Goal: Task Accomplishment & Management: Complete application form

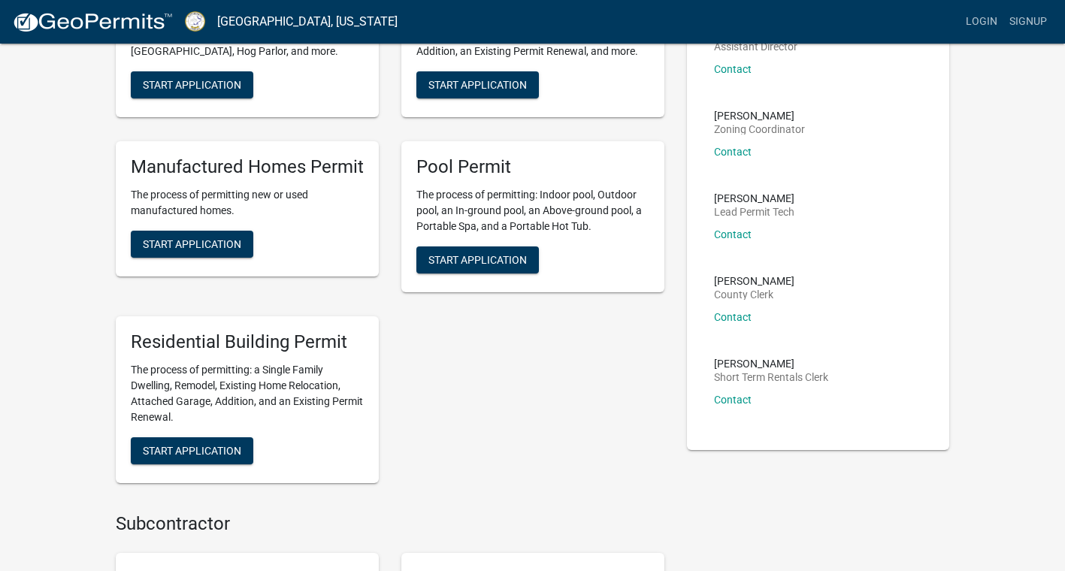
scroll to position [301, 0]
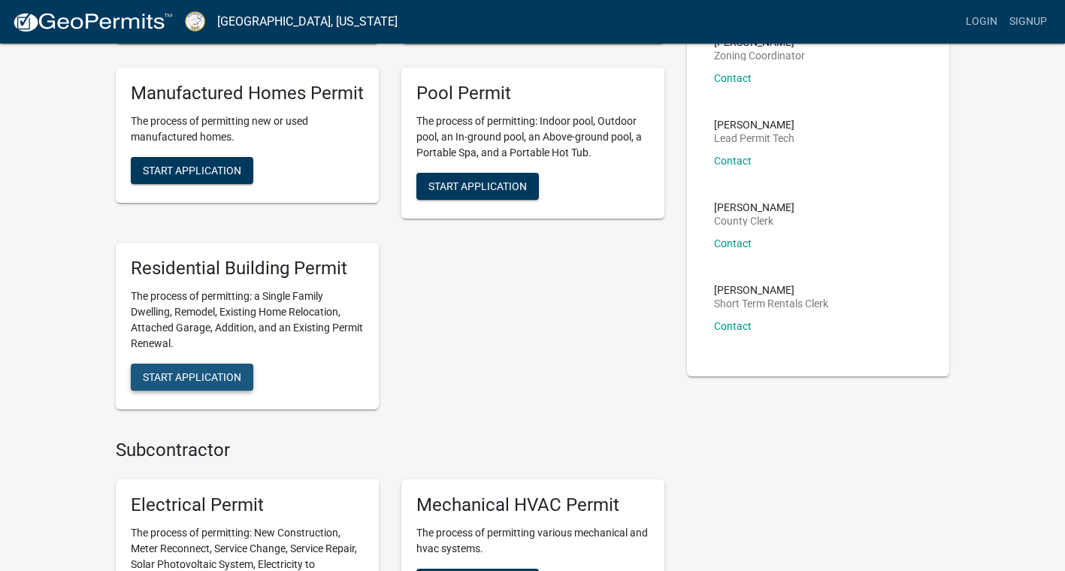
click at [198, 378] on span "Start Application" at bounding box center [192, 377] width 98 height 12
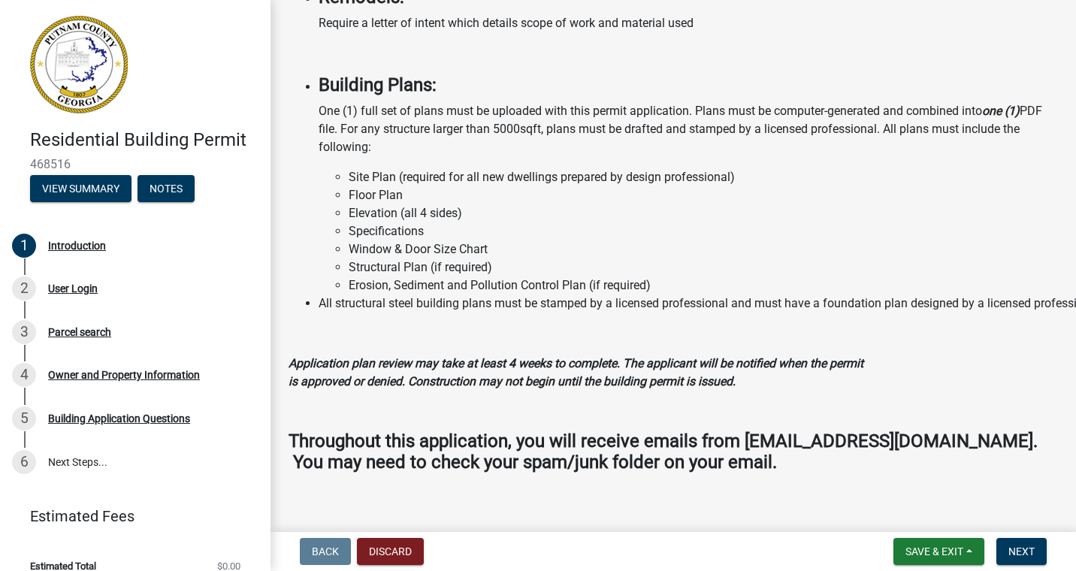
scroll to position [1339, 0]
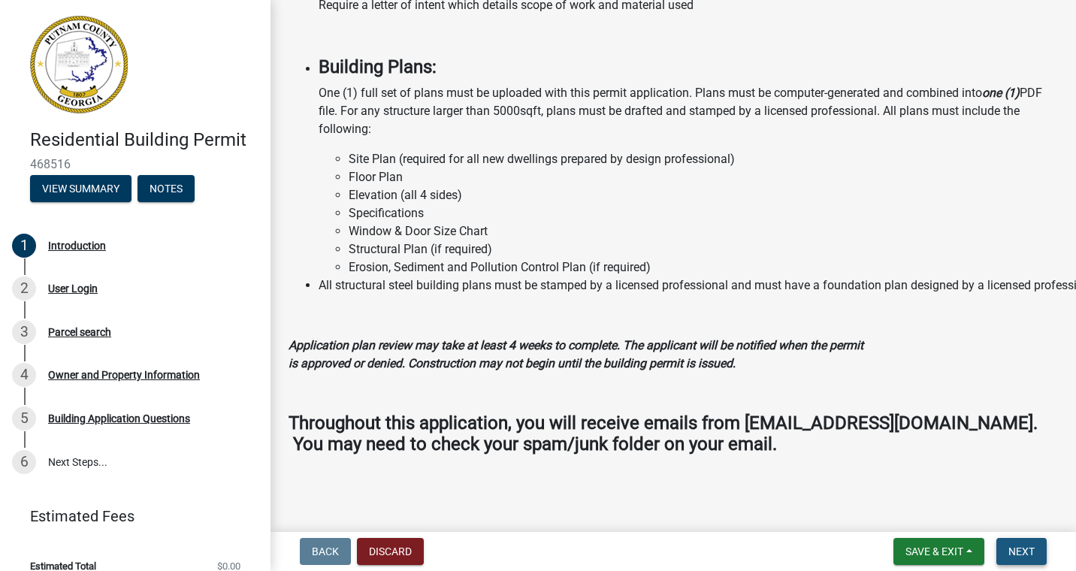
click at [1020, 547] on span "Next" at bounding box center [1022, 552] width 26 height 12
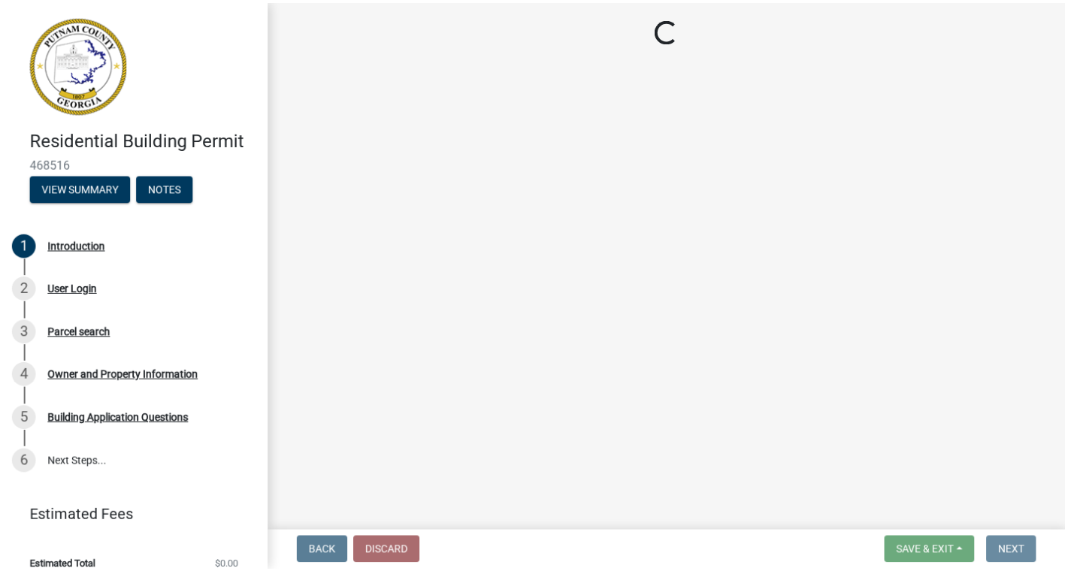
scroll to position [0, 0]
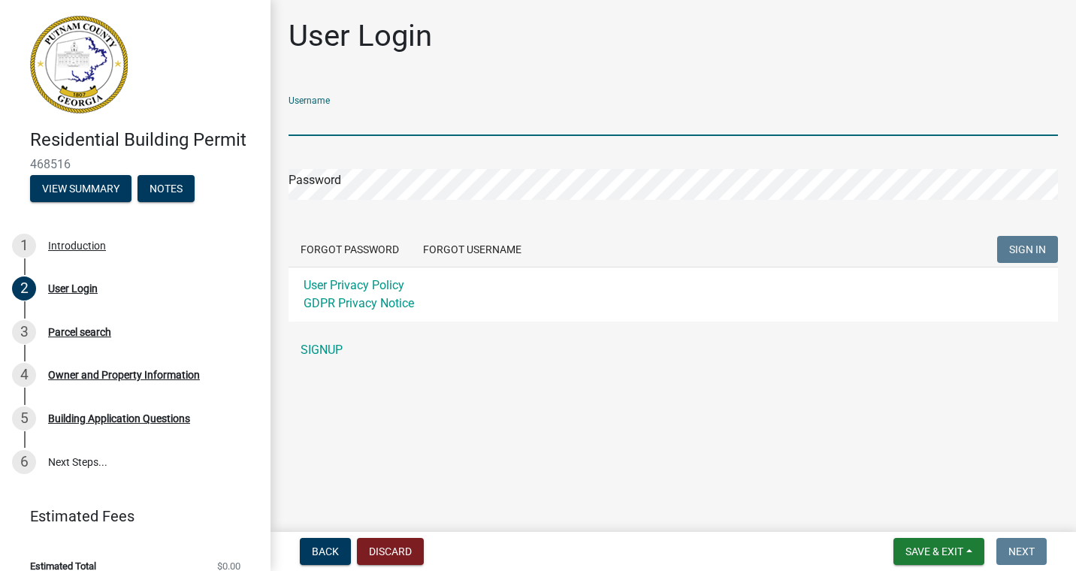
click at [352, 119] on input "Username" at bounding box center [674, 120] width 770 height 31
type input "RESTORATOR"
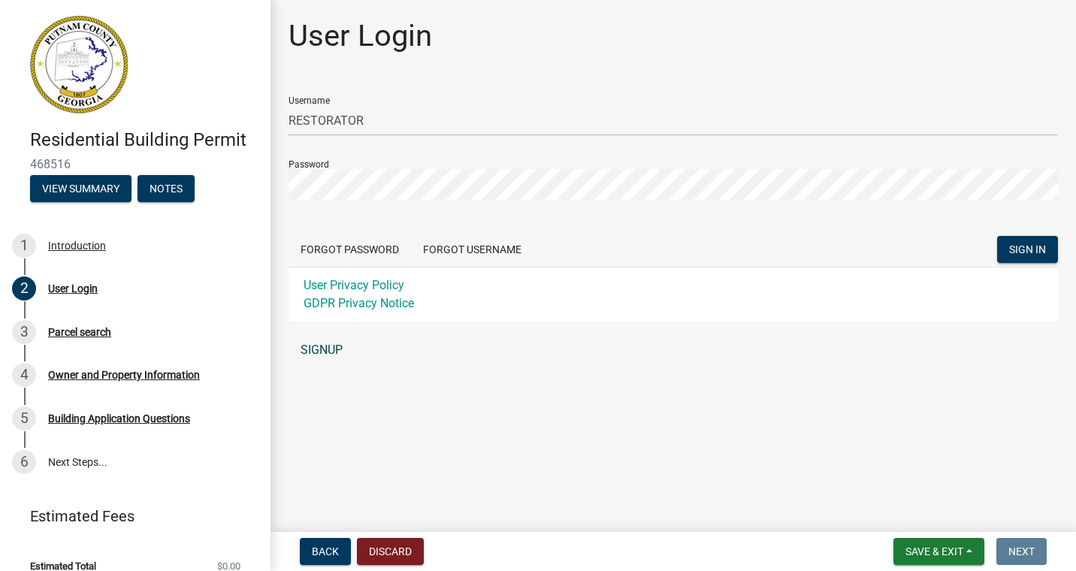
click at [319, 350] on link "SIGNUP" at bounding box center [674, 350] width 770 height 30
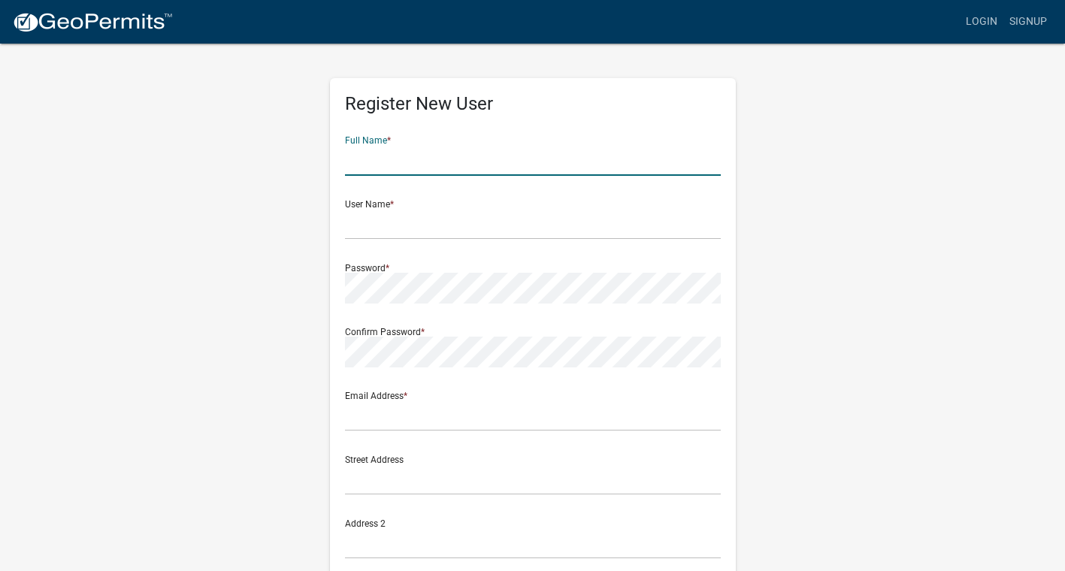
click at [409, 168] on input "text" at bounding box center [533, 160] width 376 height 31
type input "[PERSON_NAME]"
type input "[EMAIL_ADDRESS][DOMAIN_NAME]"
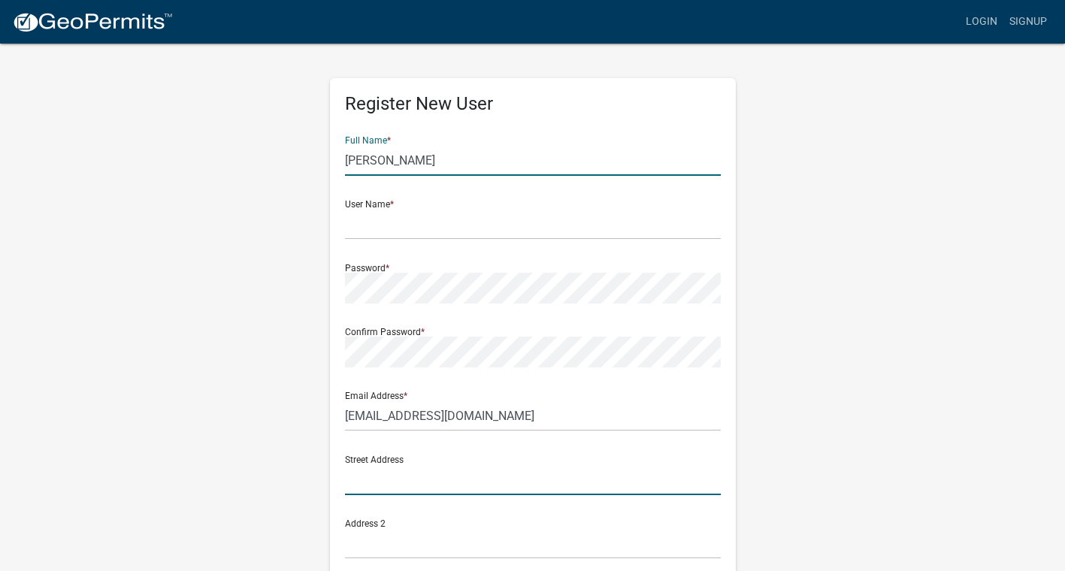
type input "539 Indian CreekTrail"
type input "[PERSON_NAME]"
type input "GA"
type input "30663"
type input "7064741064"
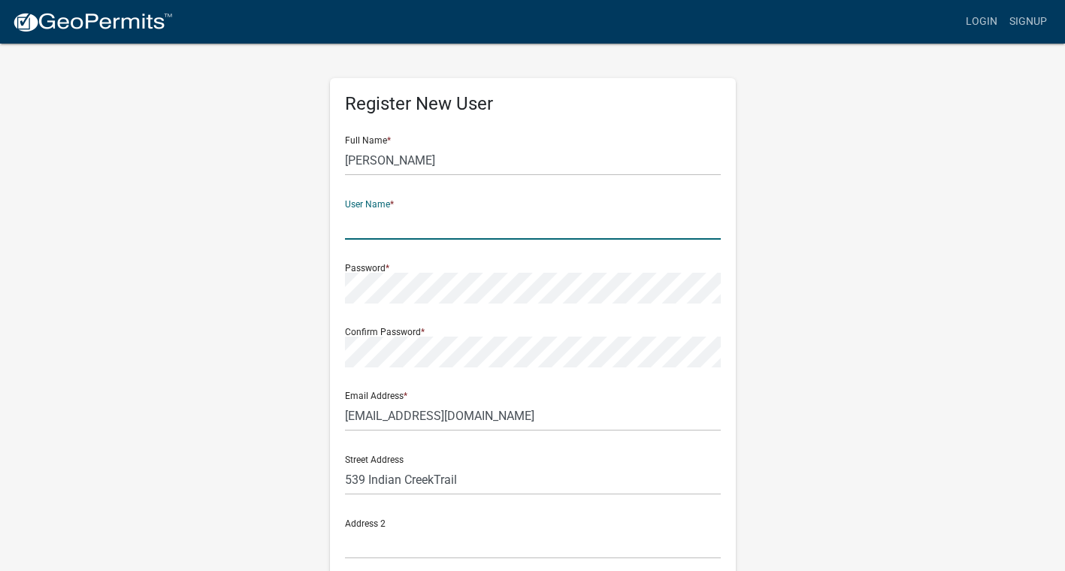
click at [395, 227] on input "text" at bounding box center [533, 224] width 376 height 31
type input "RESTORATOR"
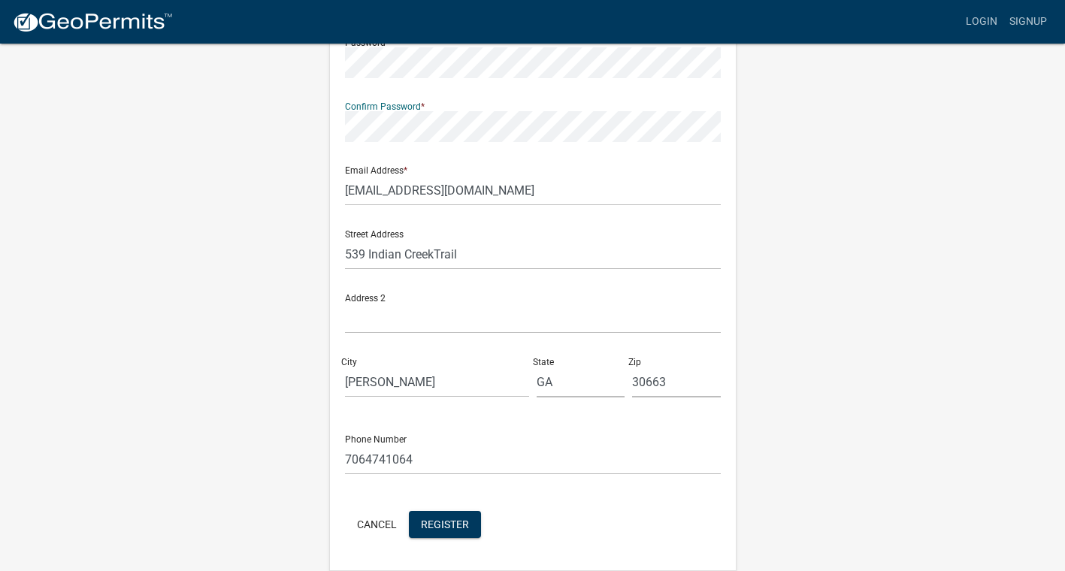
scroll to position [275, 0]
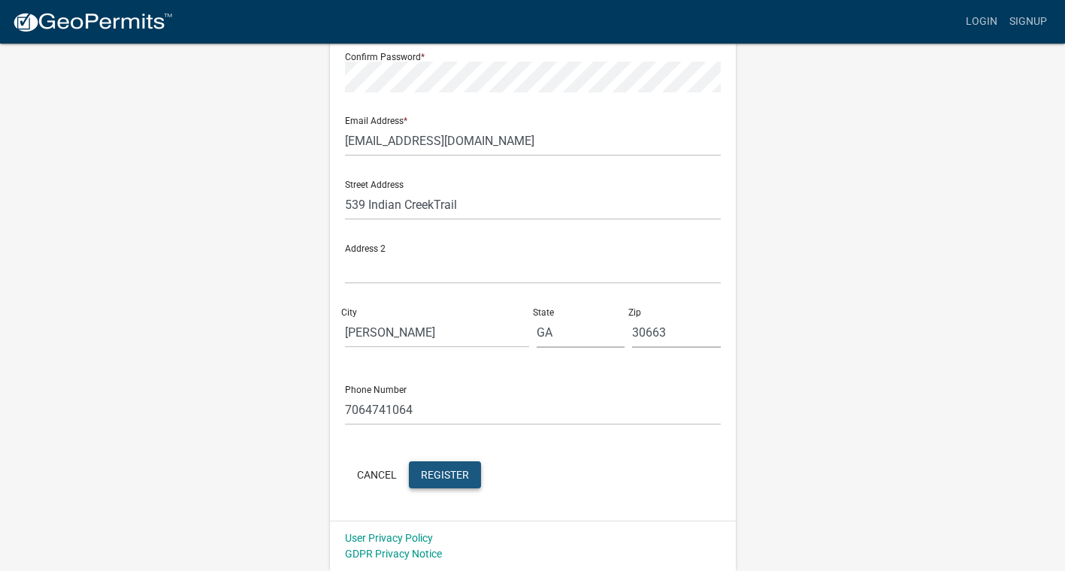
click at [433, 473] on span "Register" at bounding box center [445, 474] width 48 height 12
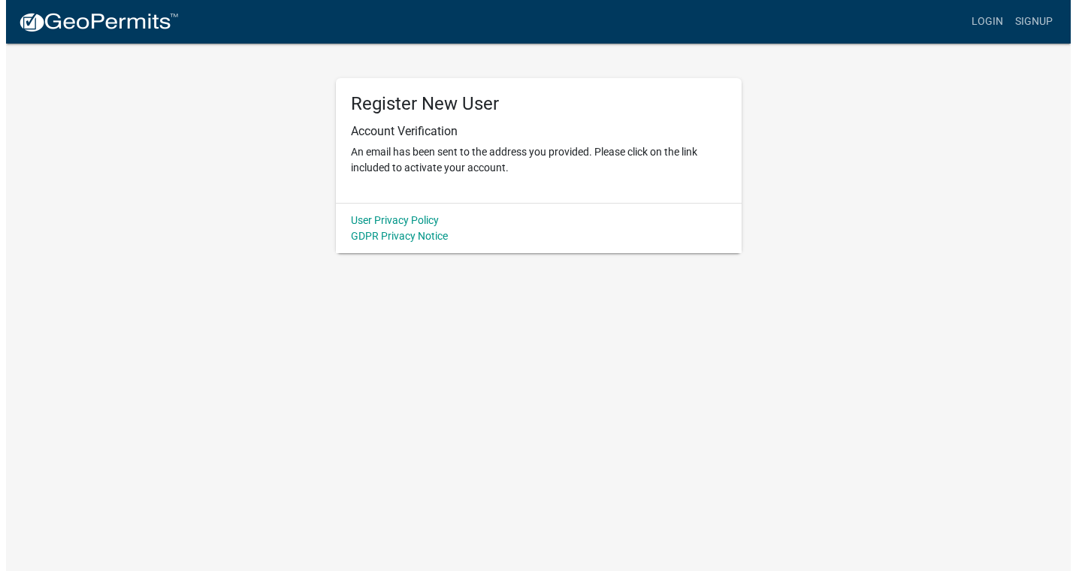
scroll to position [0, 0]
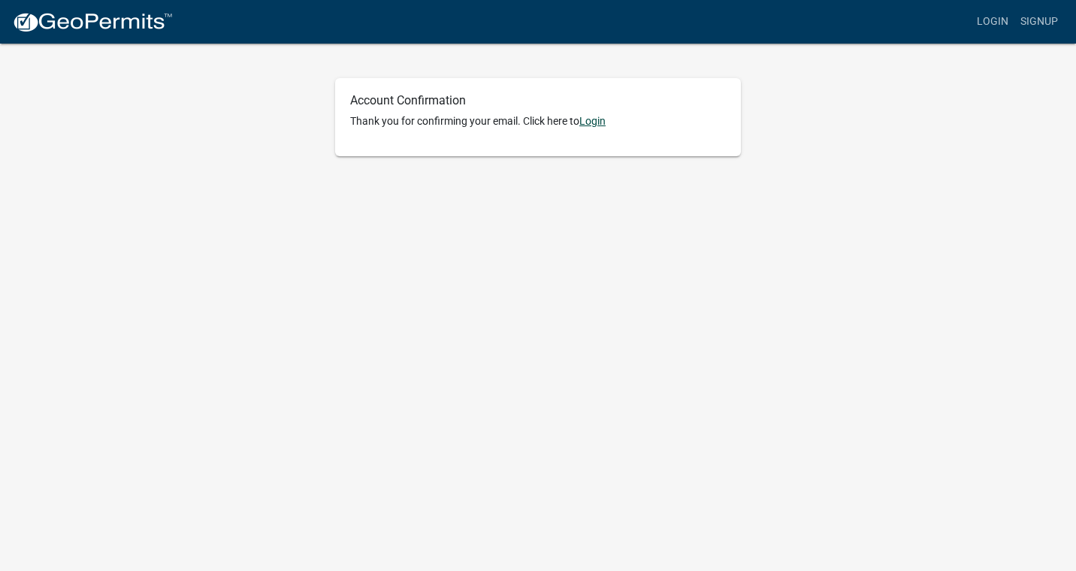
click at [594, 120] on link "Login" at bounding box center [593, 121] width 26 height 12
